Goal: Transaction & Acquisition: Purchase product/service

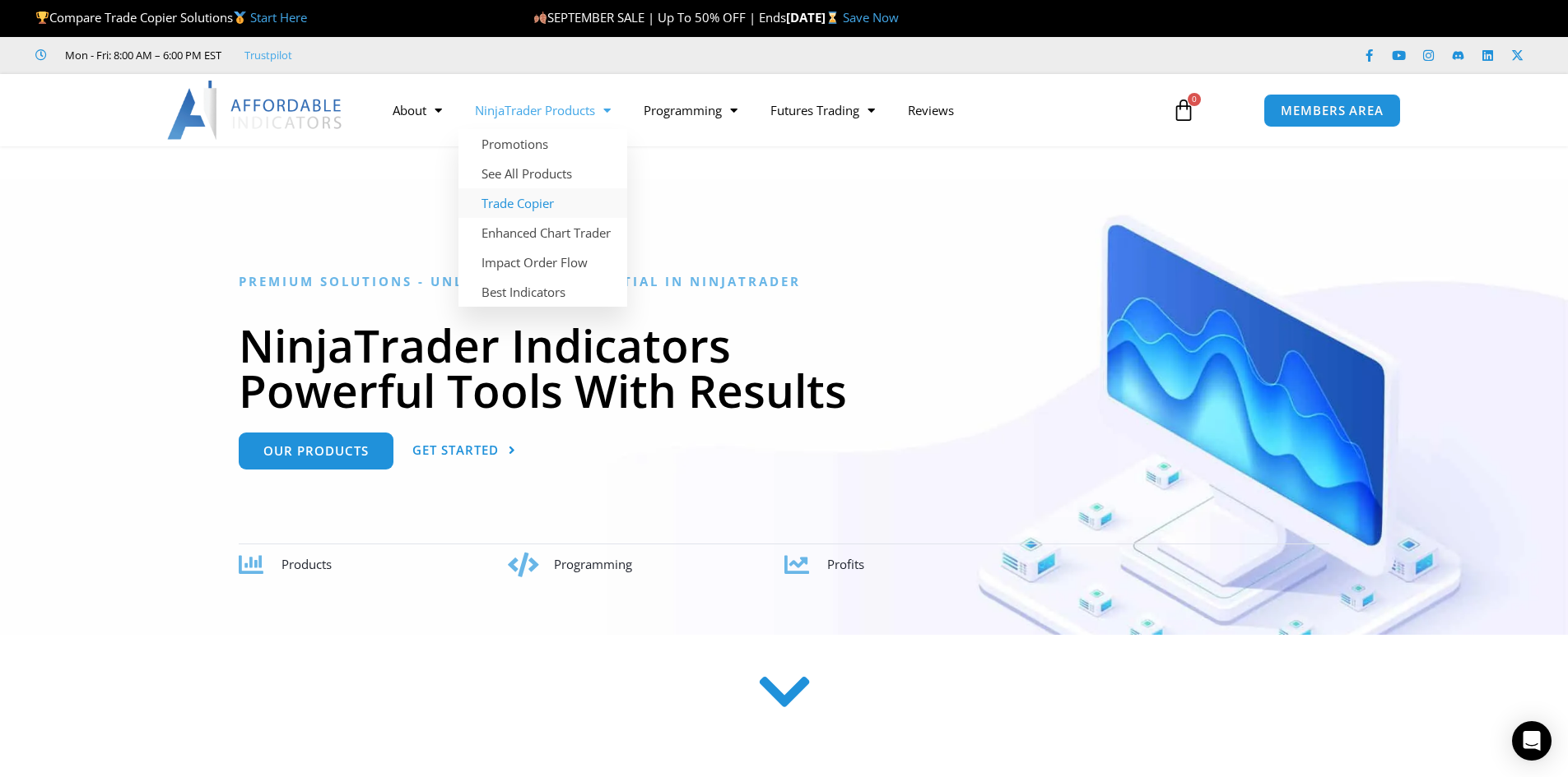
click at [526, 201] on link "Trade Copier" at bounding box center [543, 202] width 169 height 30
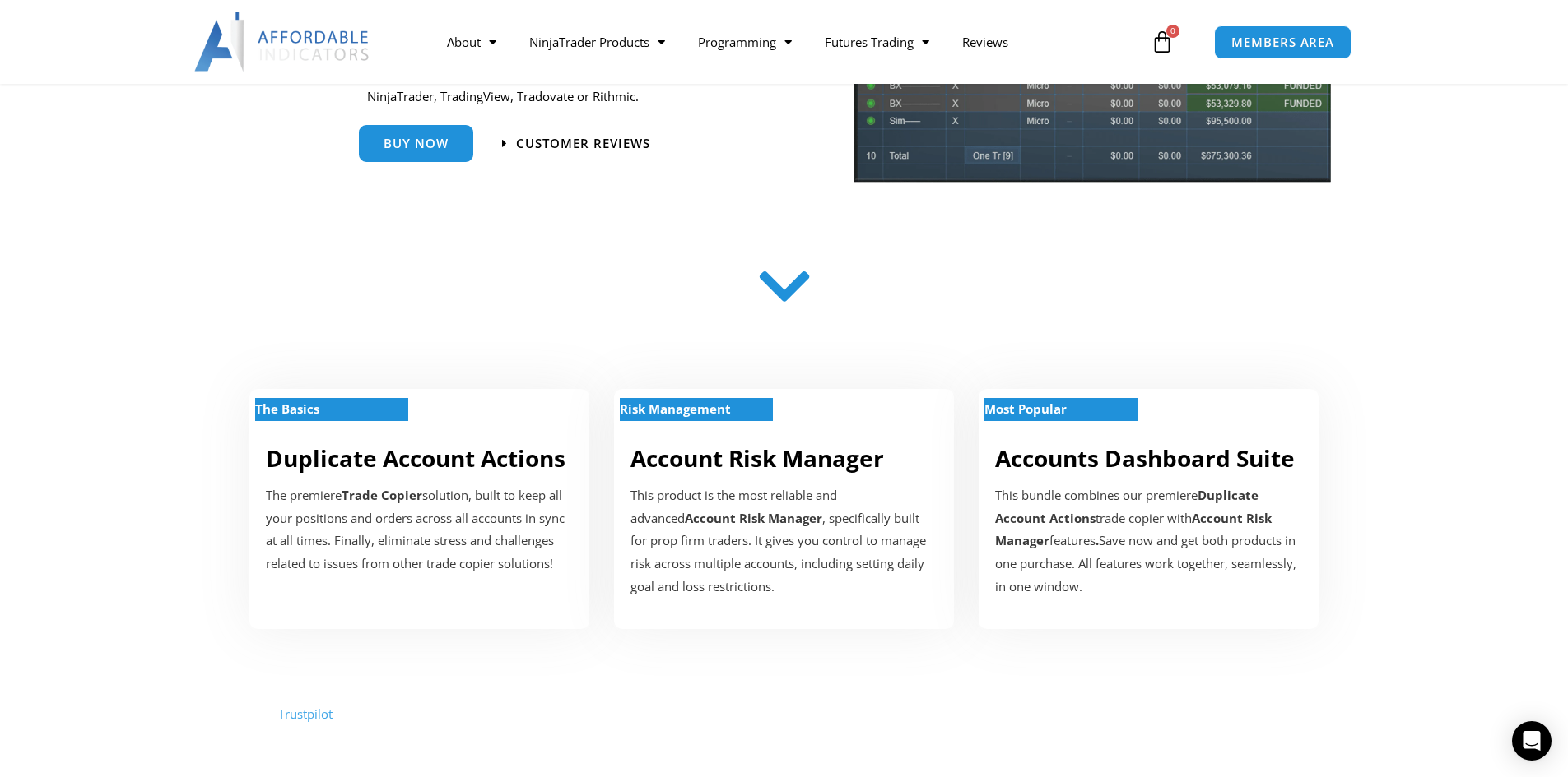
scroll to position [346, 0]
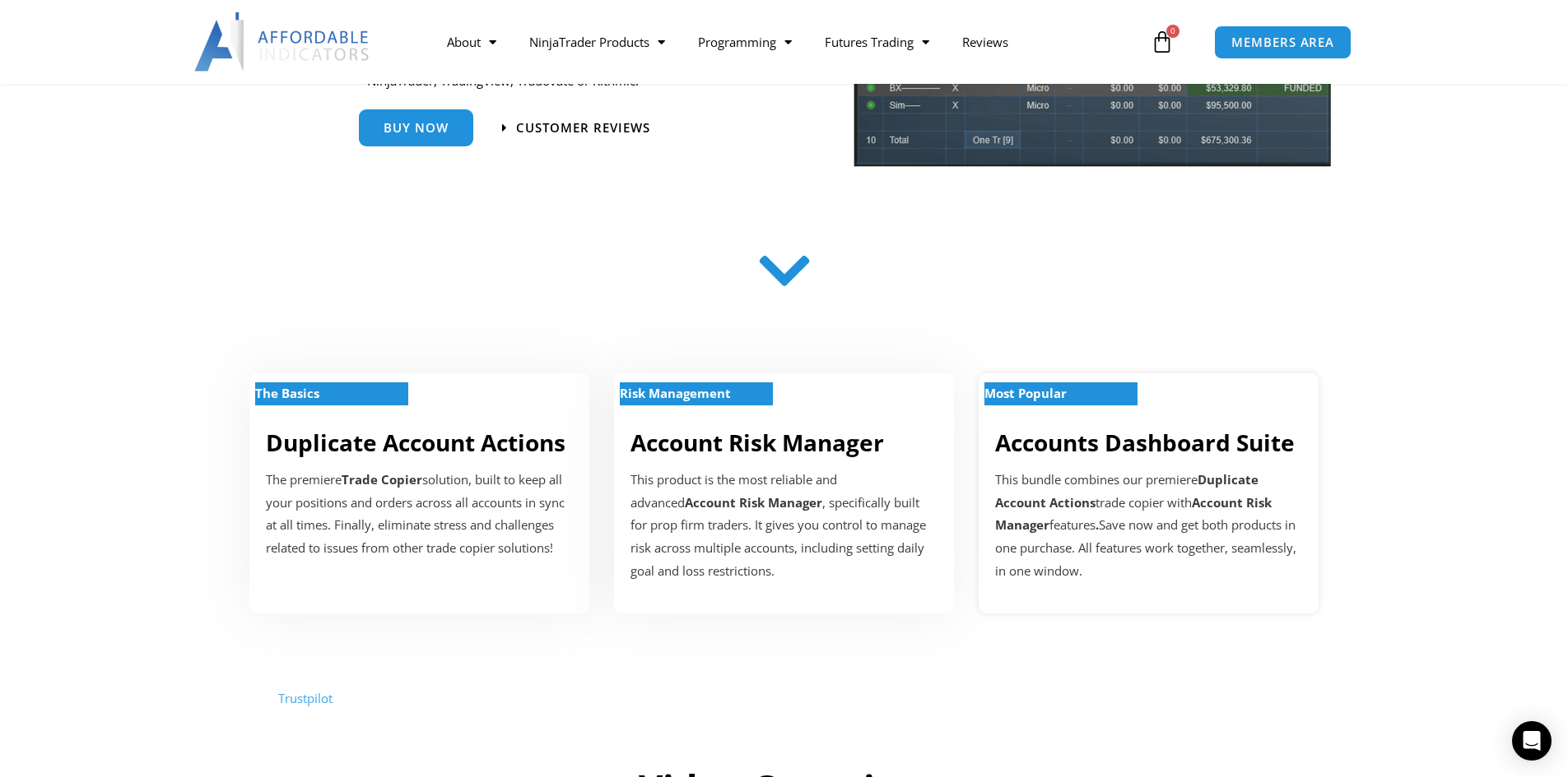
click at [1208, 466] on div "Most Popular Accounts Dashboard Suite This bundle combines our premiere Duplica…" at bounding box center [1149, 493] width 340 height 240
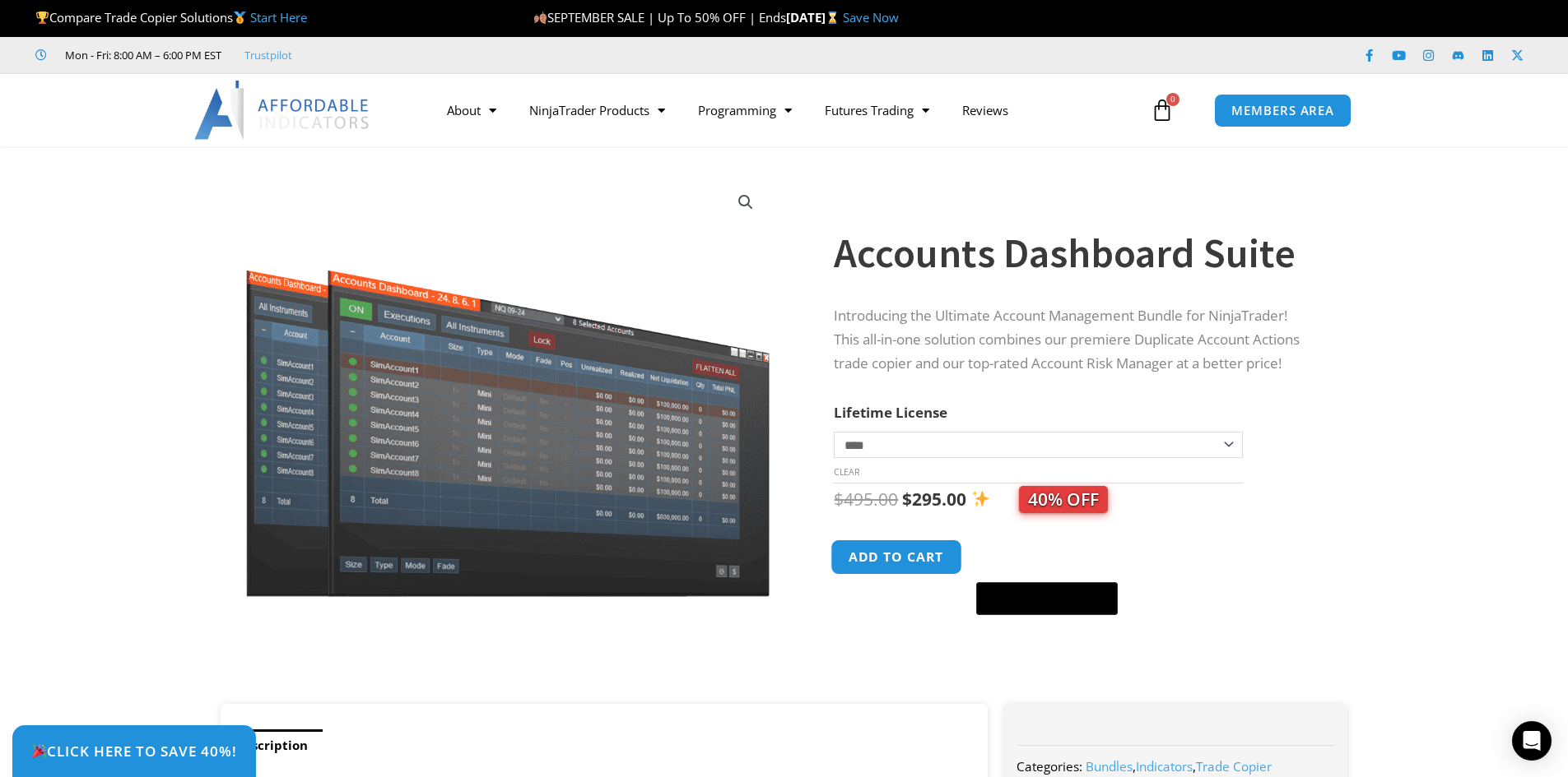
click at [882, 565] on button "Add to cart" at bounding box center [896, 557] width 131 height 35
click at [891, 552] on button "Add to cart" at bounding box center [896, 557] width 131 height 35
click at [1159, 108] on icon at bounding box center [1162, 110] width 23 height 23
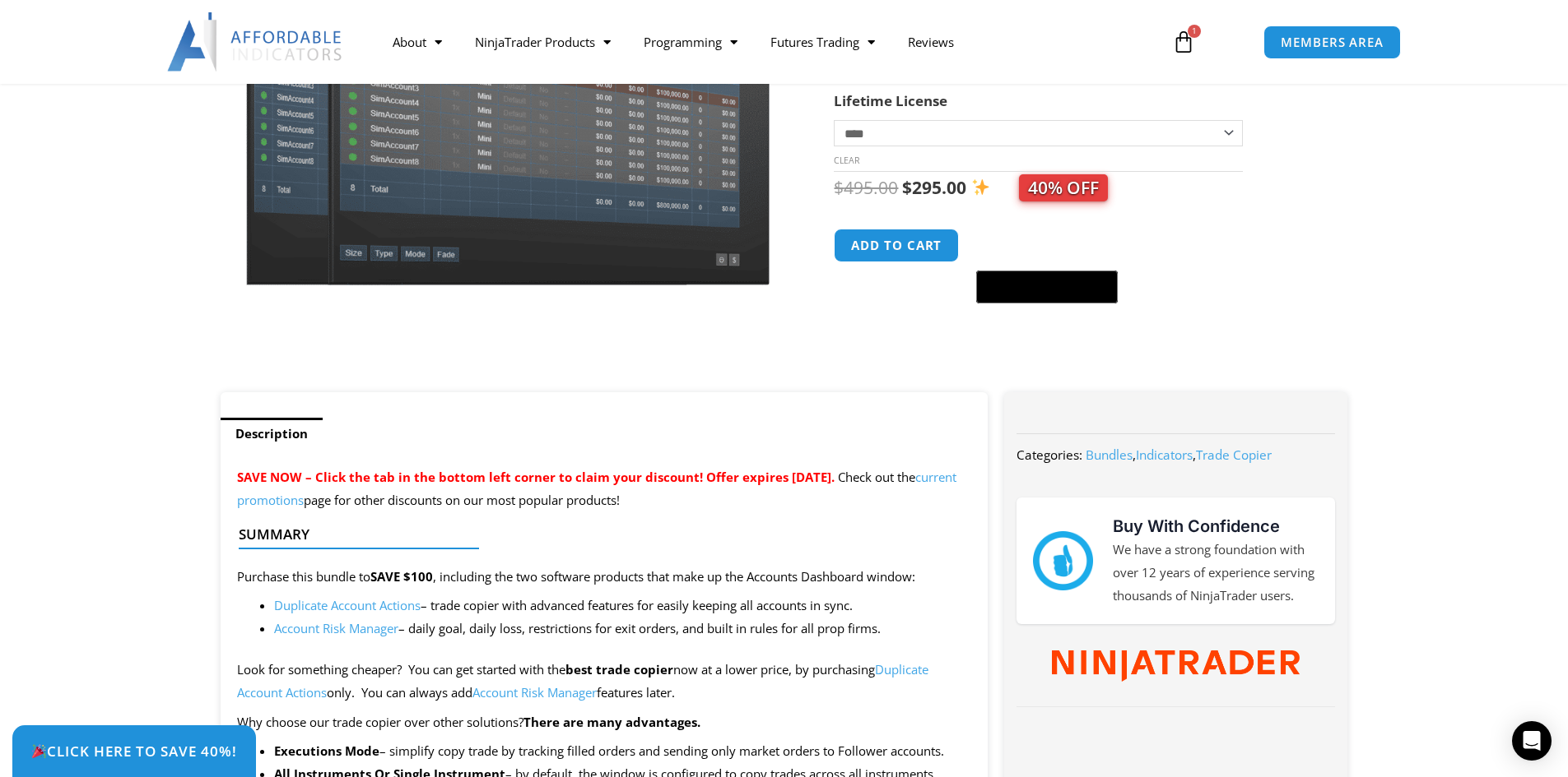
scroll to position [369, 0]
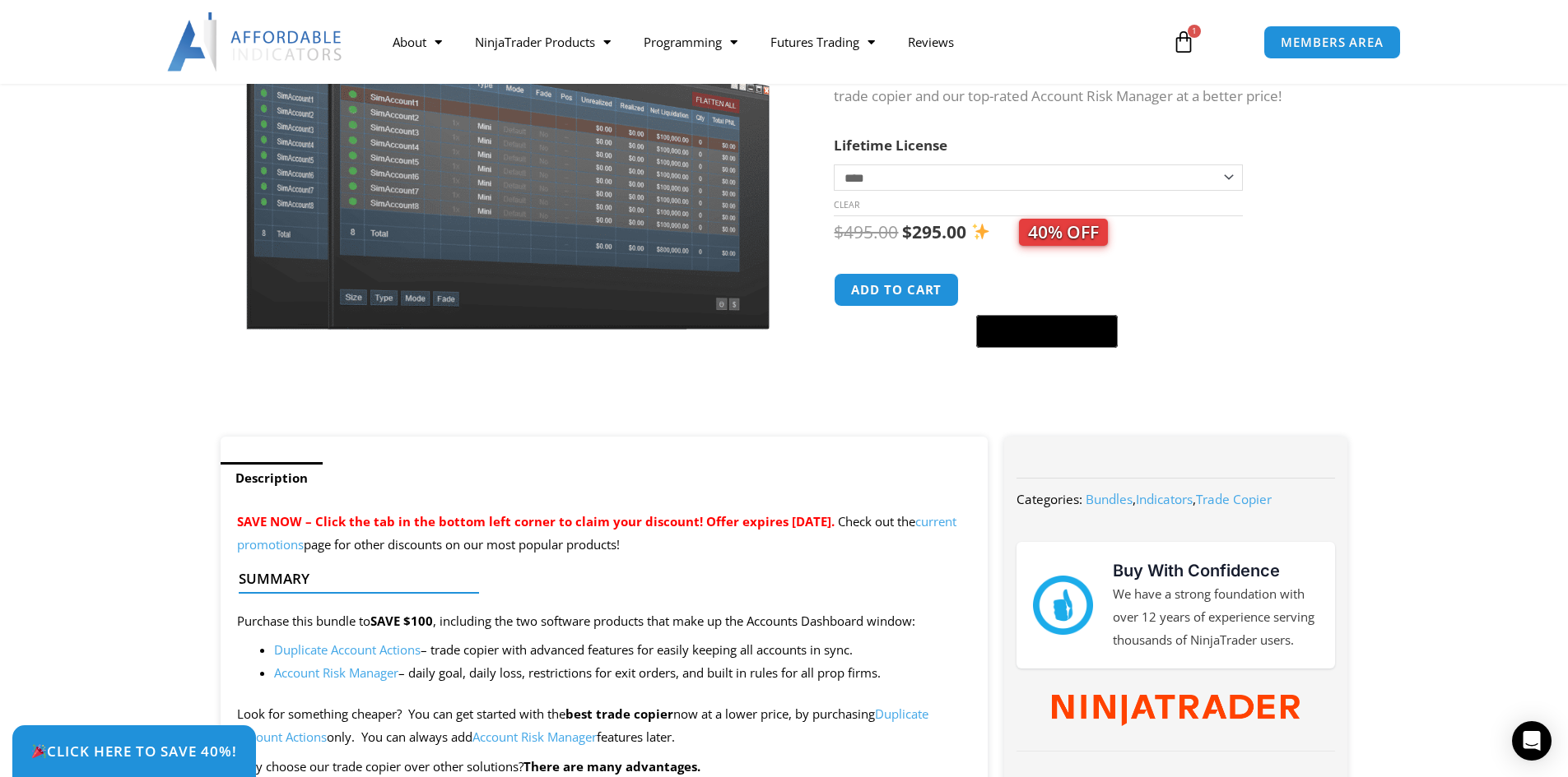
click at [1187, 40] on icon at bounding box center [1183, 42] width 23 height 23
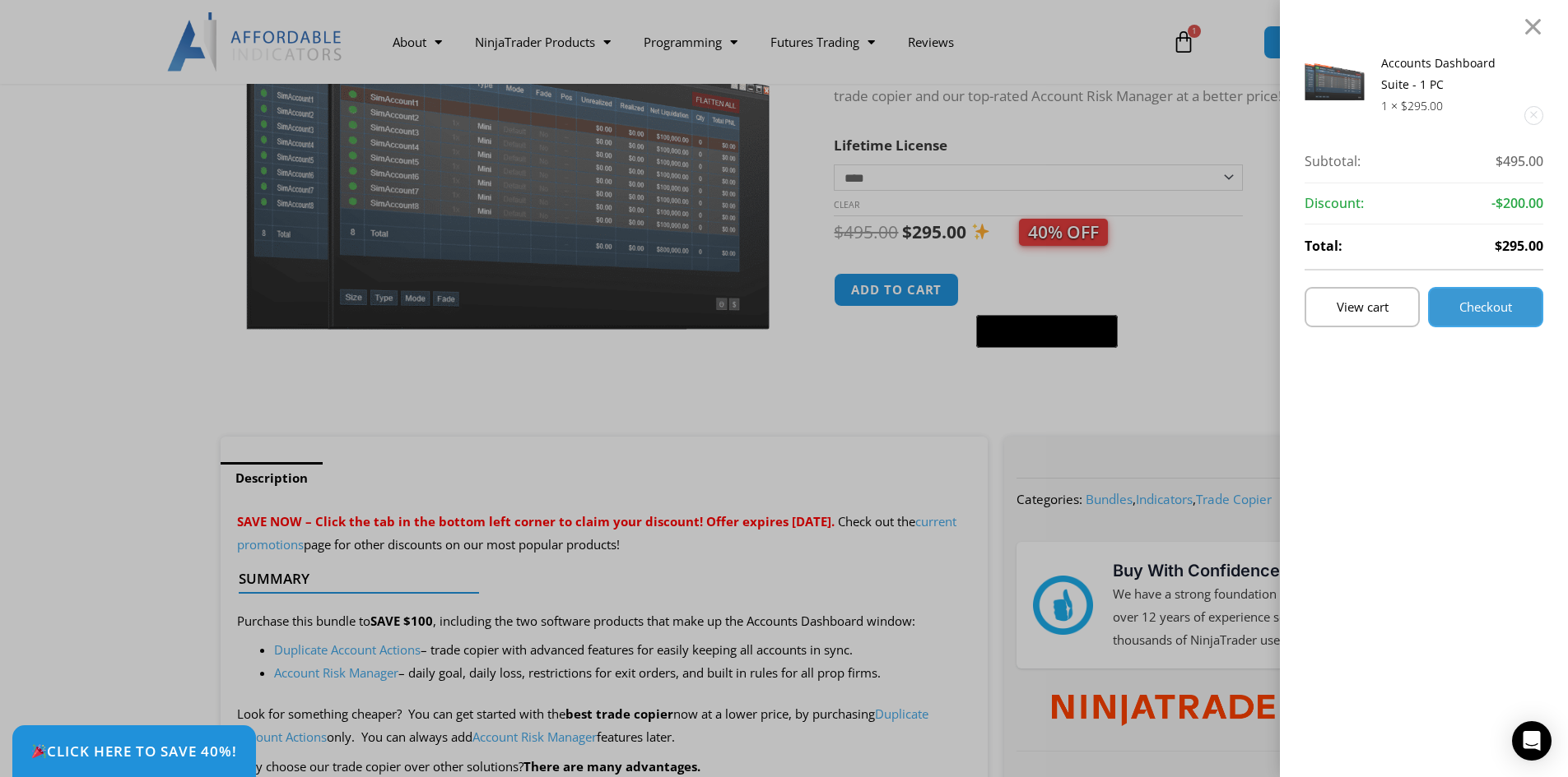
click at [1507, 308] on span "Checkout" at bounding box center [1485, 307] width 53 height 12
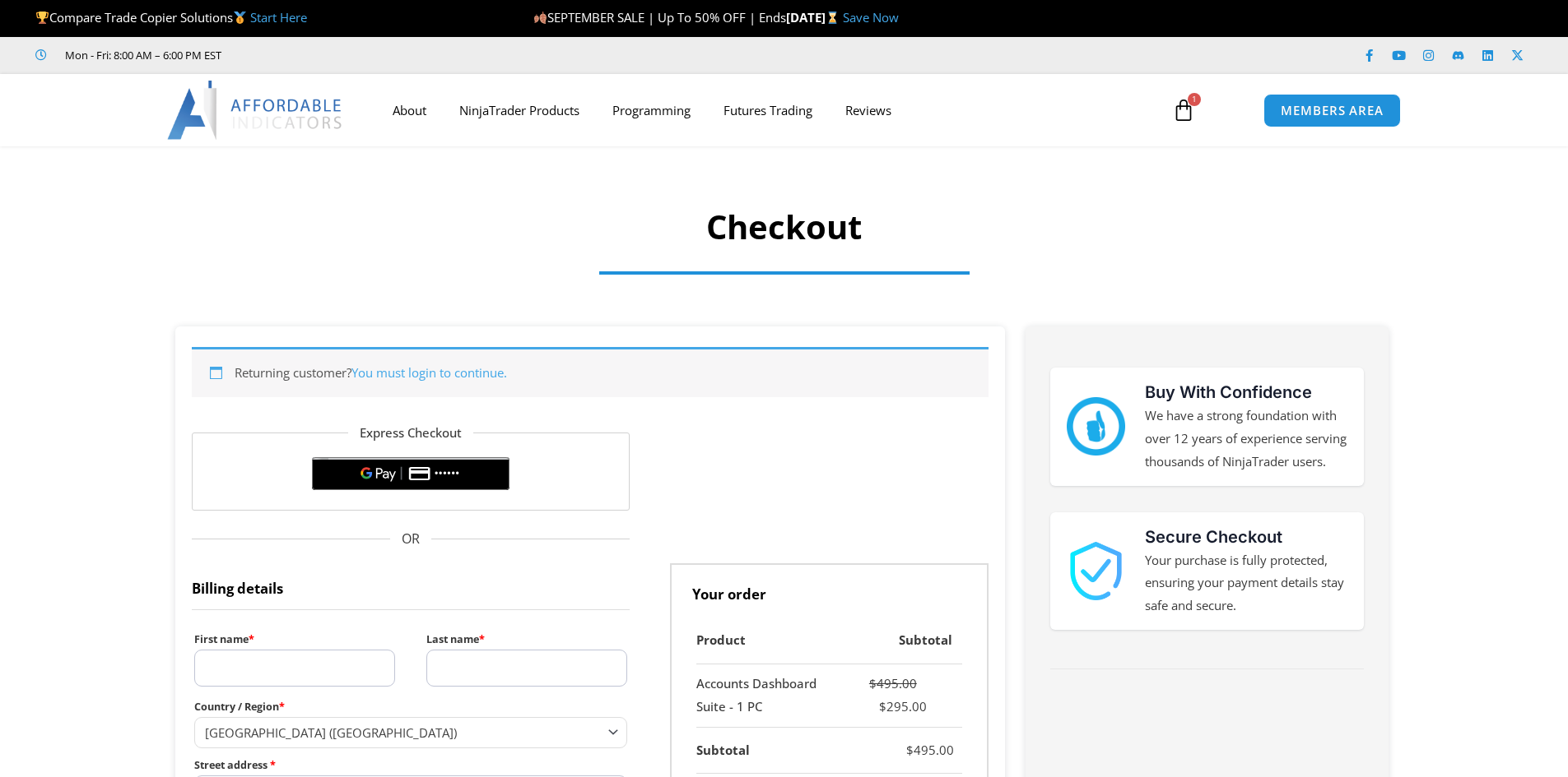
select select "**"
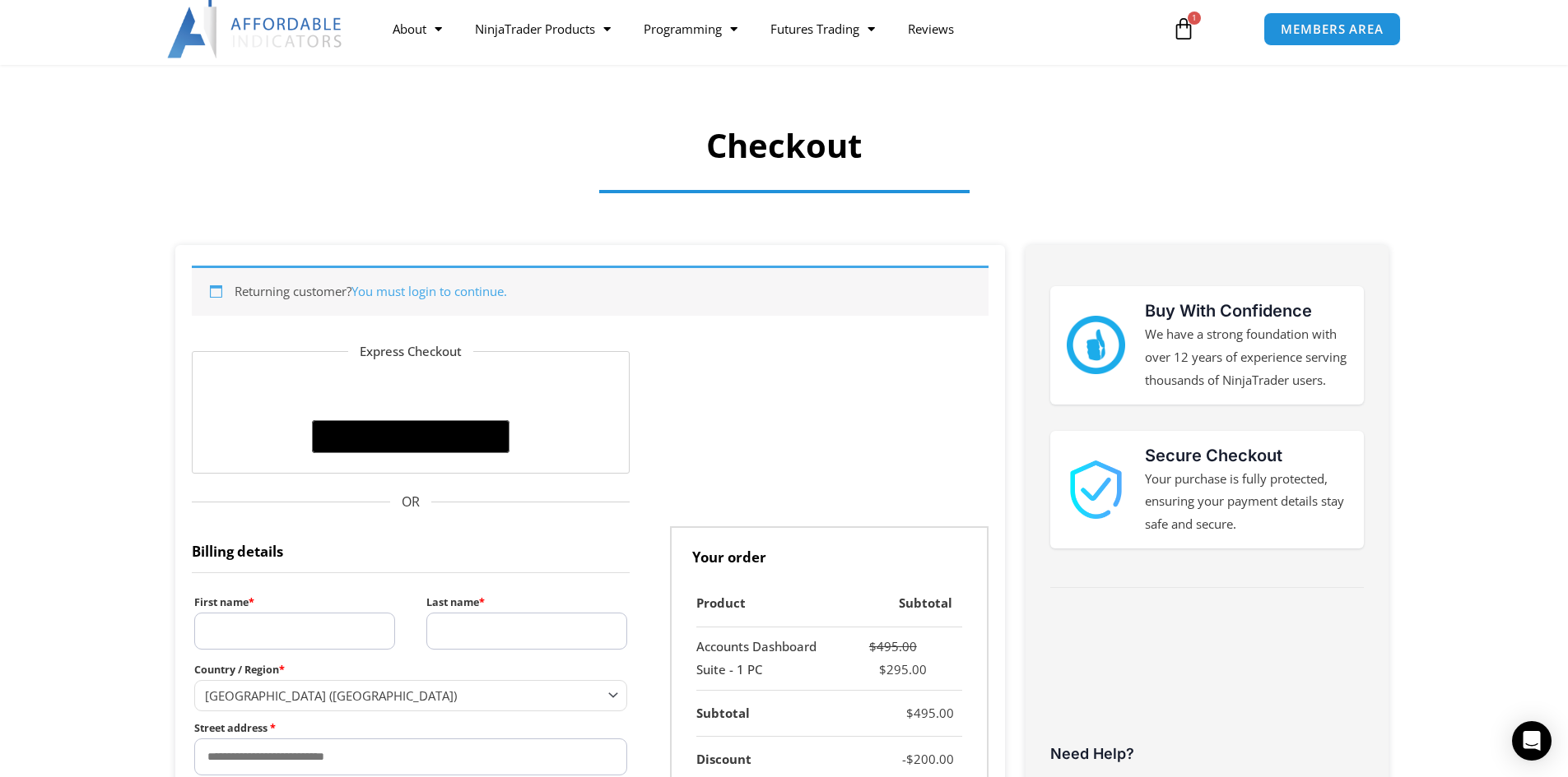
scroll to position [60, 0]
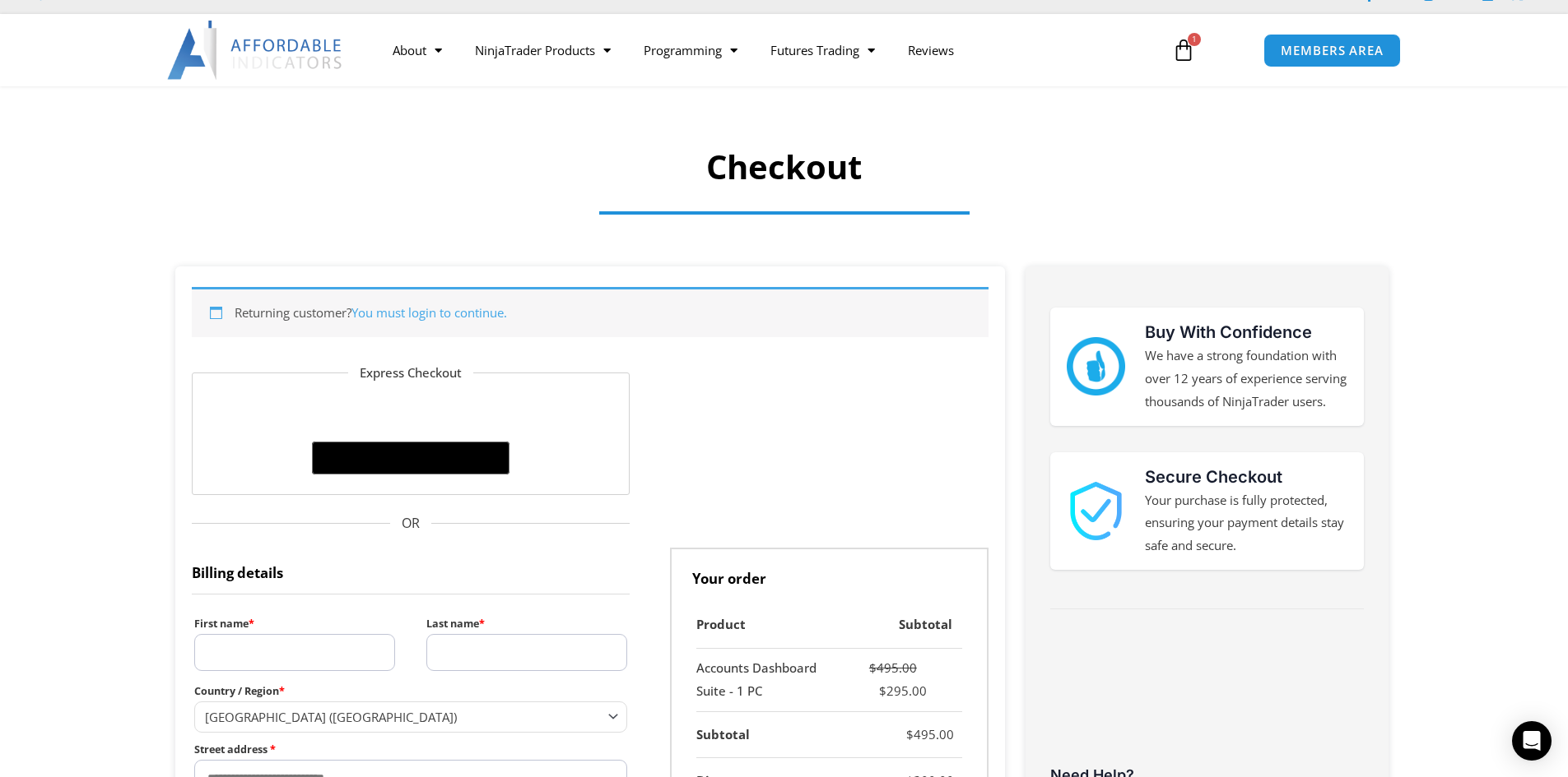
drag, startPoint x: 1580, startPoint y: 194, endPoint x: 1558, endPoint y: 216, distance: 31.1
click at [1186, 49] on icon at bounding box center [1183, 50] width 23 height 23
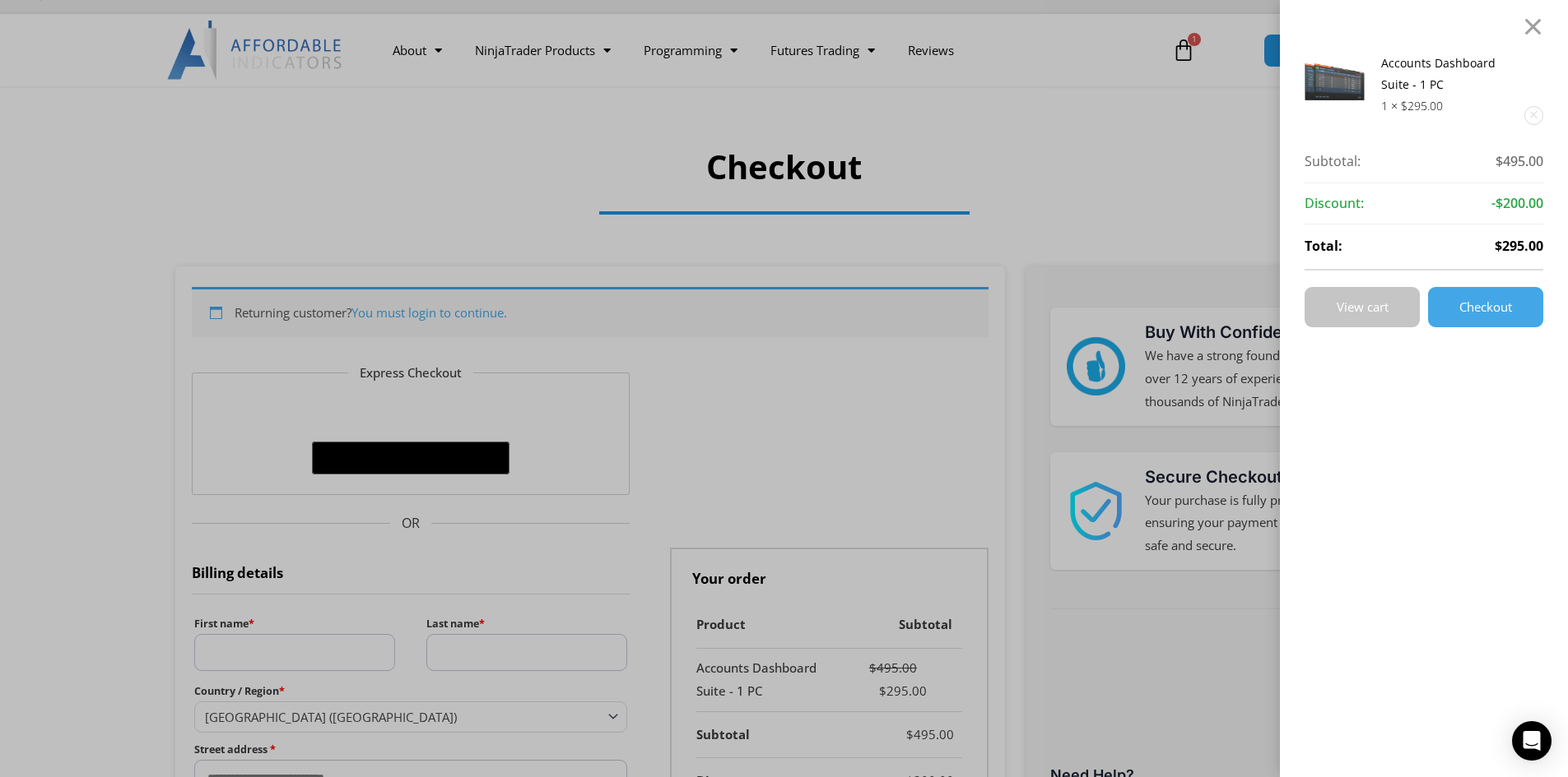
click at [1384, 314] on span "View cart" at bounding box center [1363, 307] width 52 height 12
click at [1380, 301] on span "View cart" at bounding box center [1363, 307] width 52 height 12
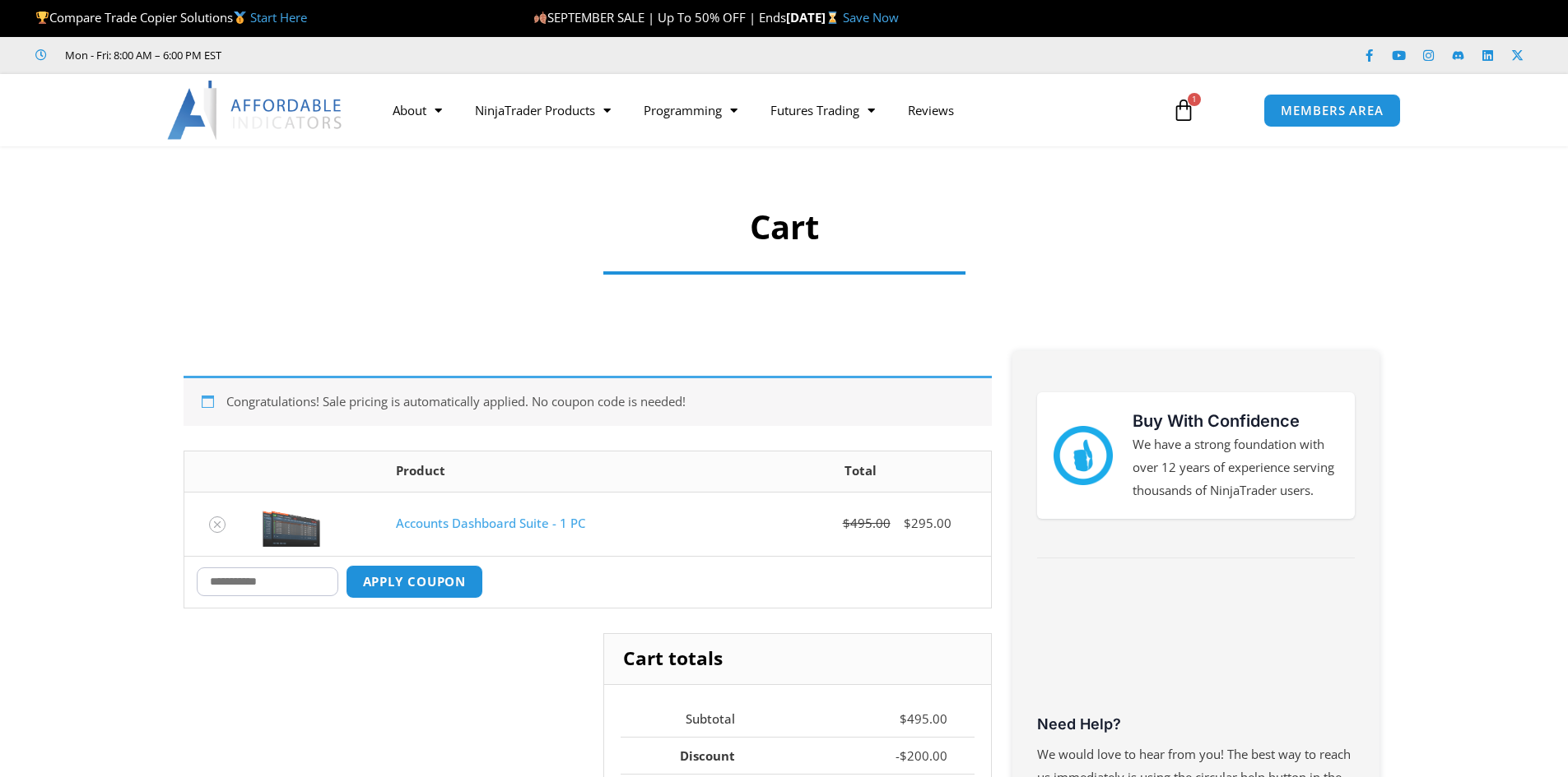
click at [287, 591] on input "Coupon:" at bounding box center [267, 582] width 141 height 29
type input "****"
click at [407, 586] on button "Apply coupon" at bounding box center [414, 581] width 145 height 35
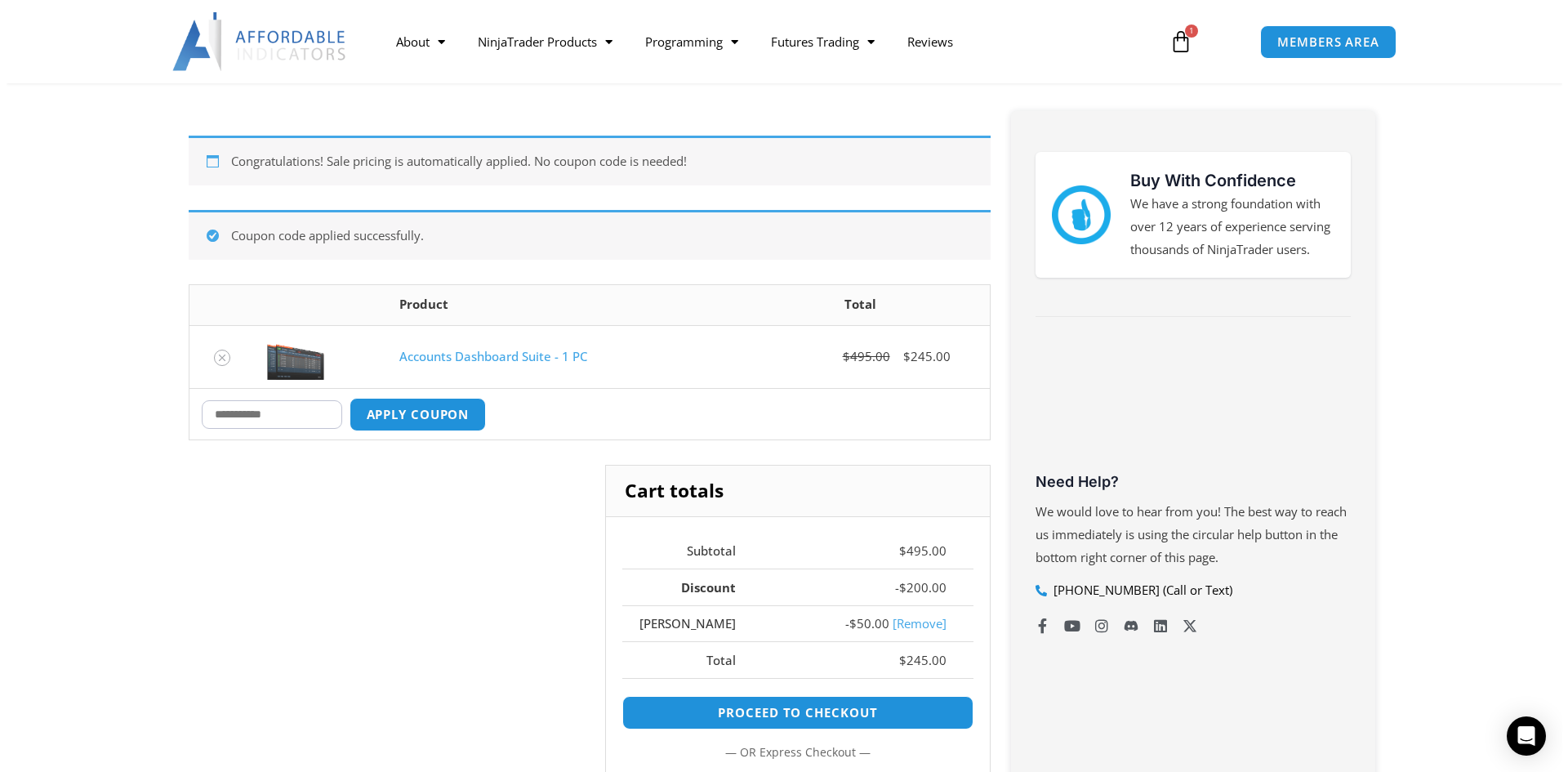
scroll to position [366, 0]
